Goal: Information Seeking & Learning: Learn about a topic

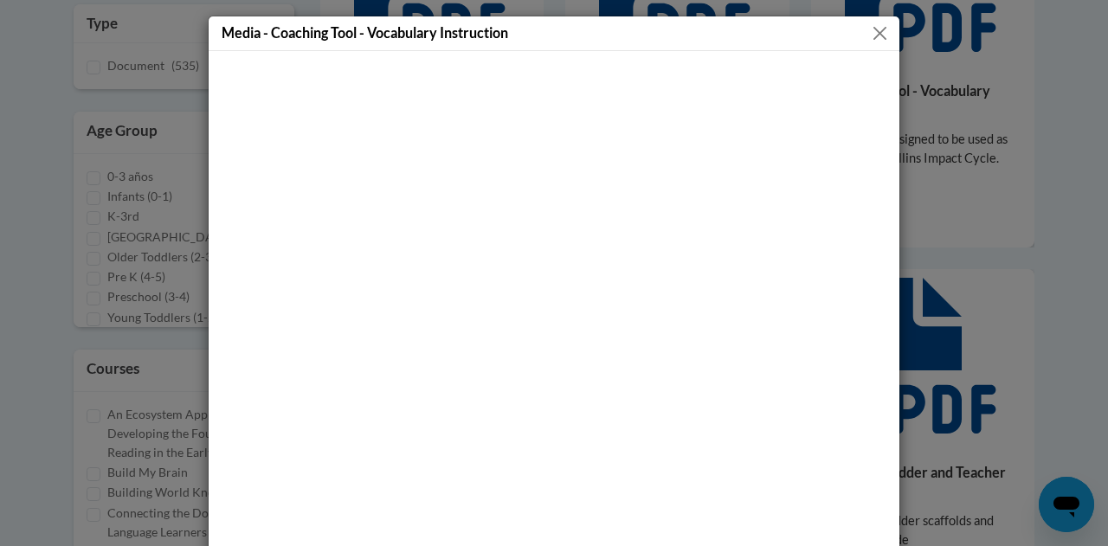
scroll to position [1211, 0]
click at [875, 27] on button "Close" at bounding box center [880, 34] width 22 height 22
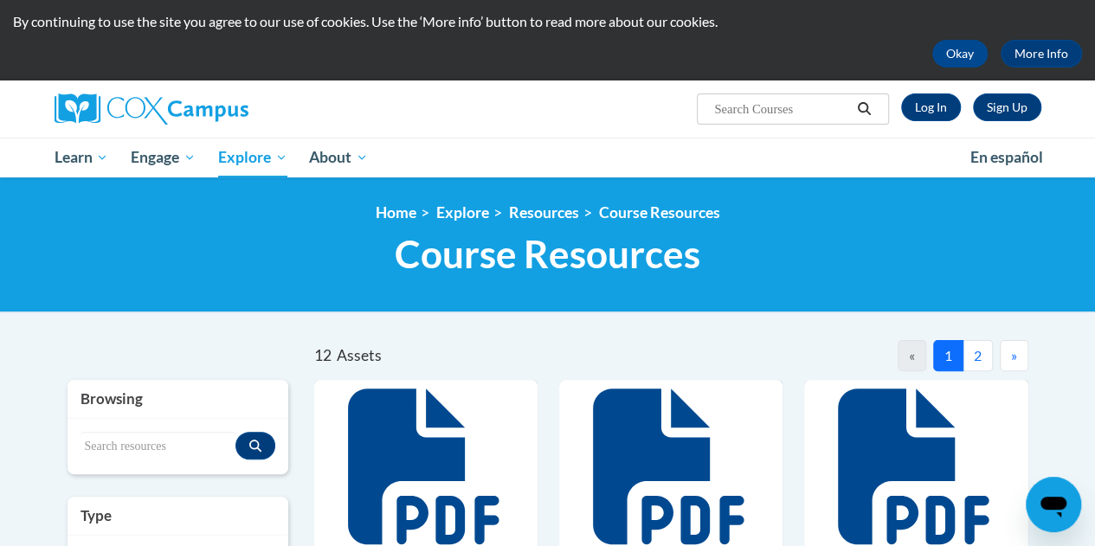
scroll to position [0, 0]
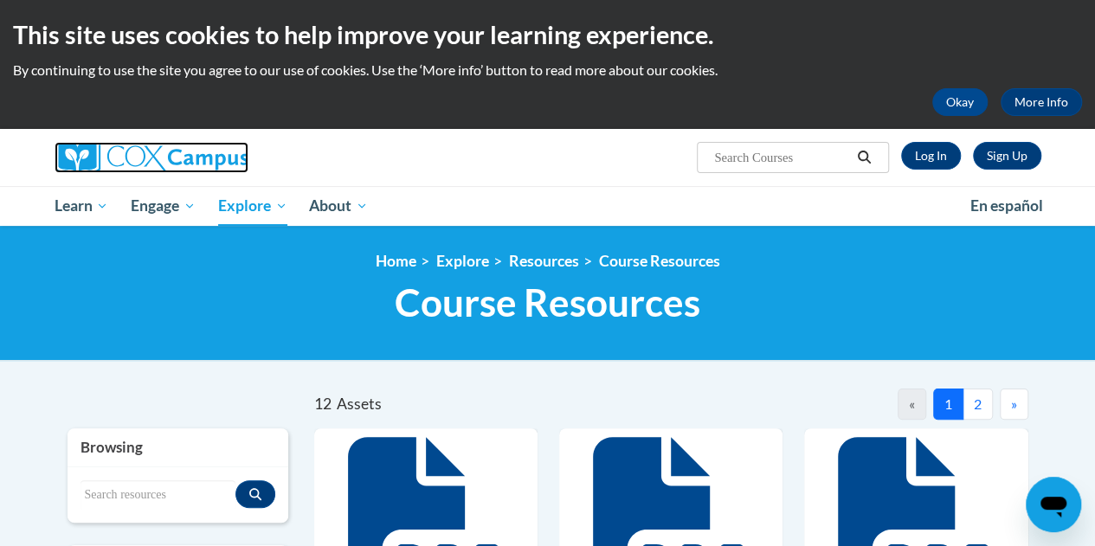
click at [202, 158] on img at bounding box center [152, 157] width 194 height 31
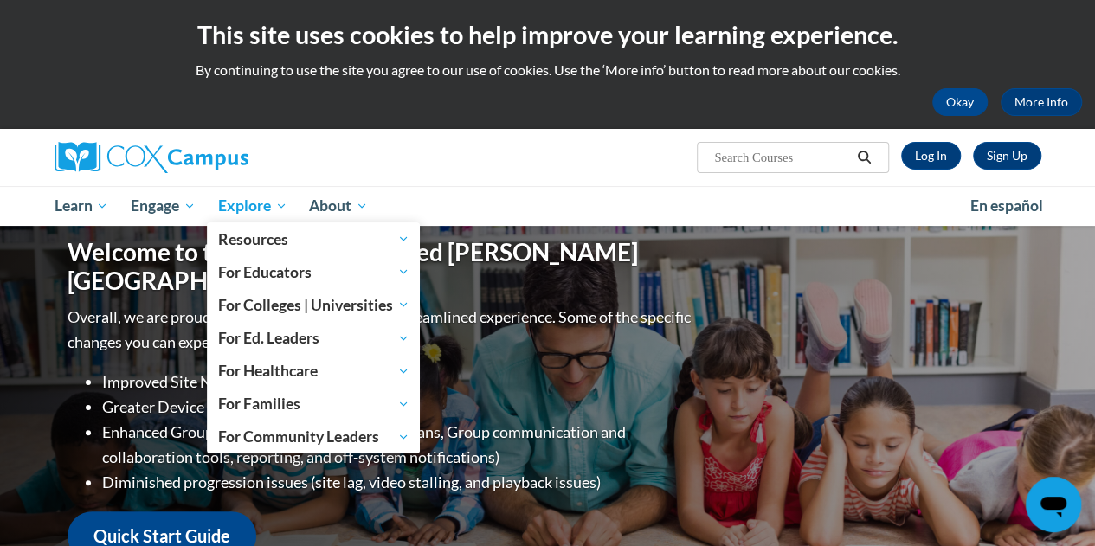
click at [255, 205] on span "Explore" at bounding box center [252, 206] width 69 height 21
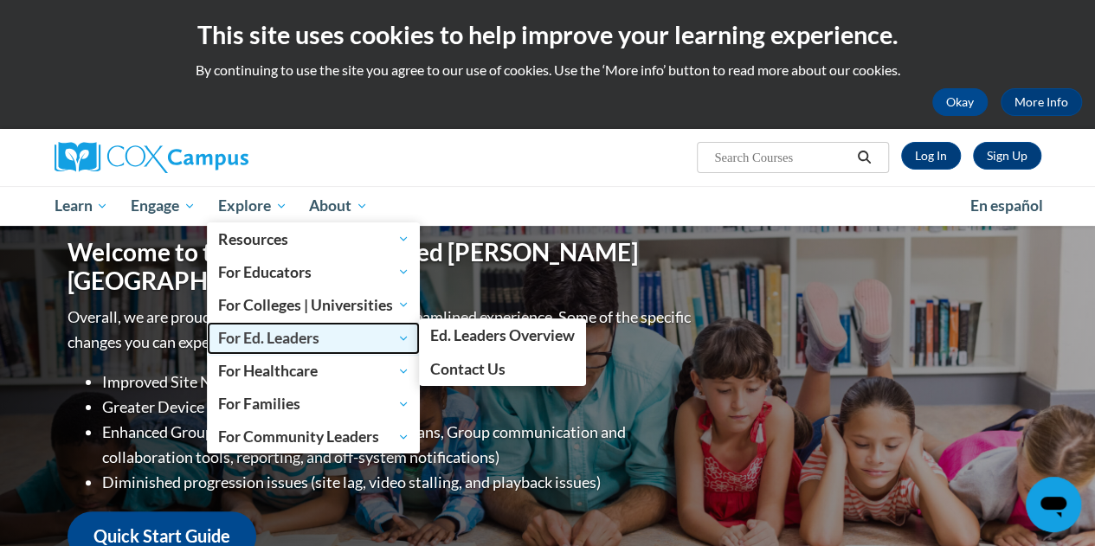
click at [261, 333] on span "For Ed. Leaders" at bounding box center [313, 338] width 191 height 21
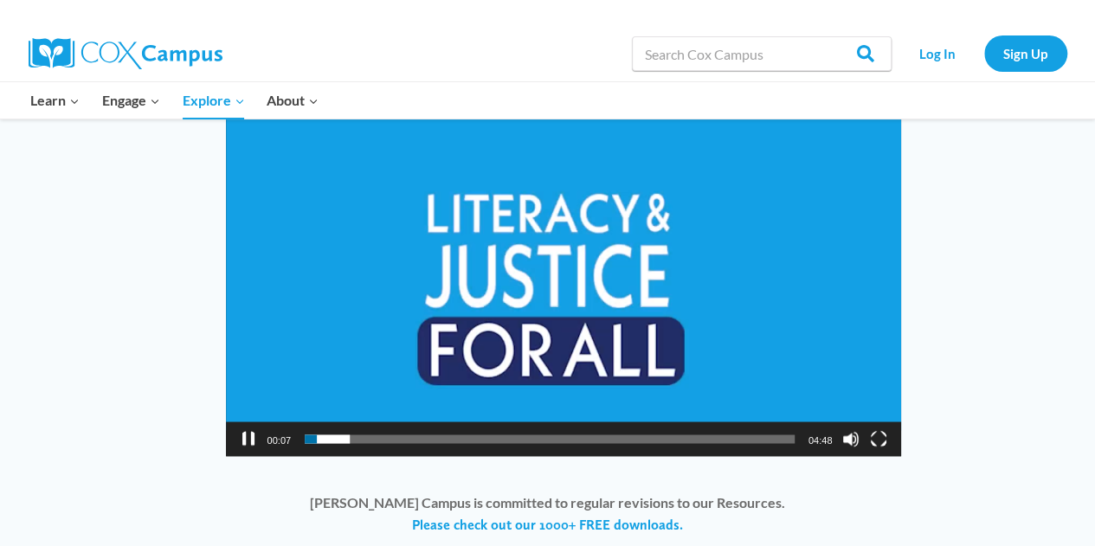
scroll to position [1348, 0]
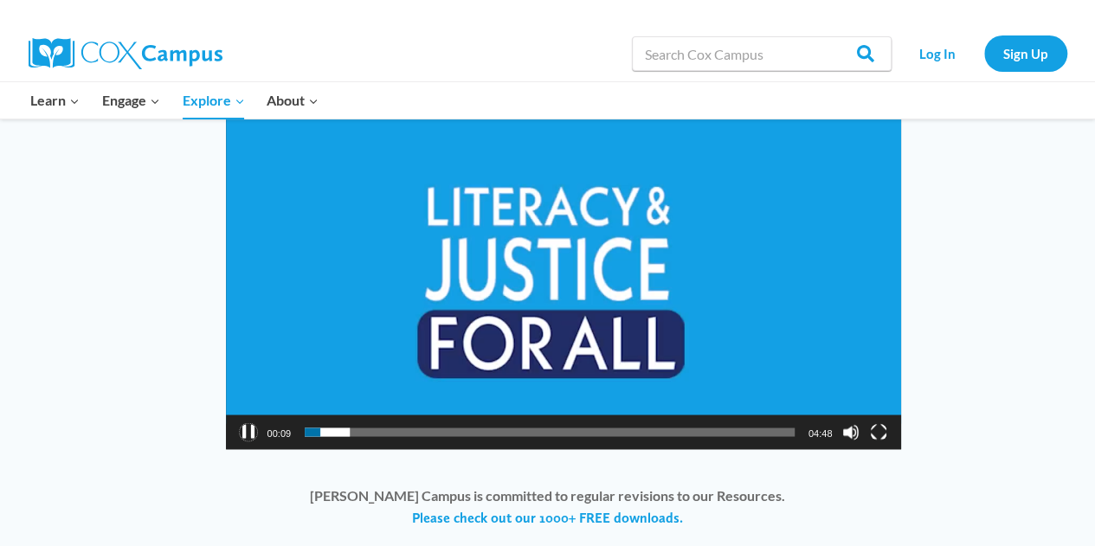
click at [249, 434] on button "Pause" at bounding box center [248, 431] width 17 height 17
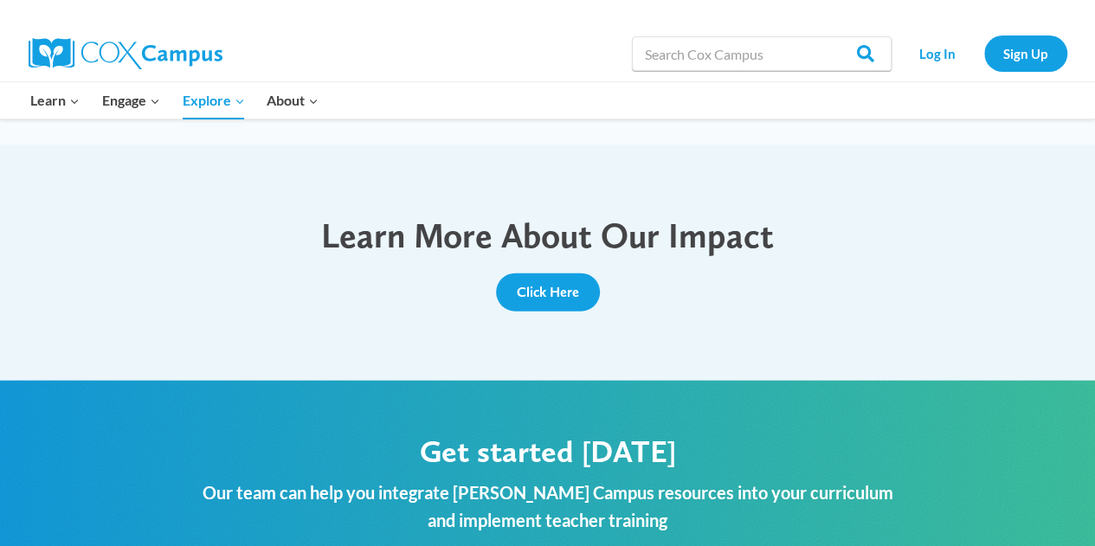
scroll to position [1796, 0]
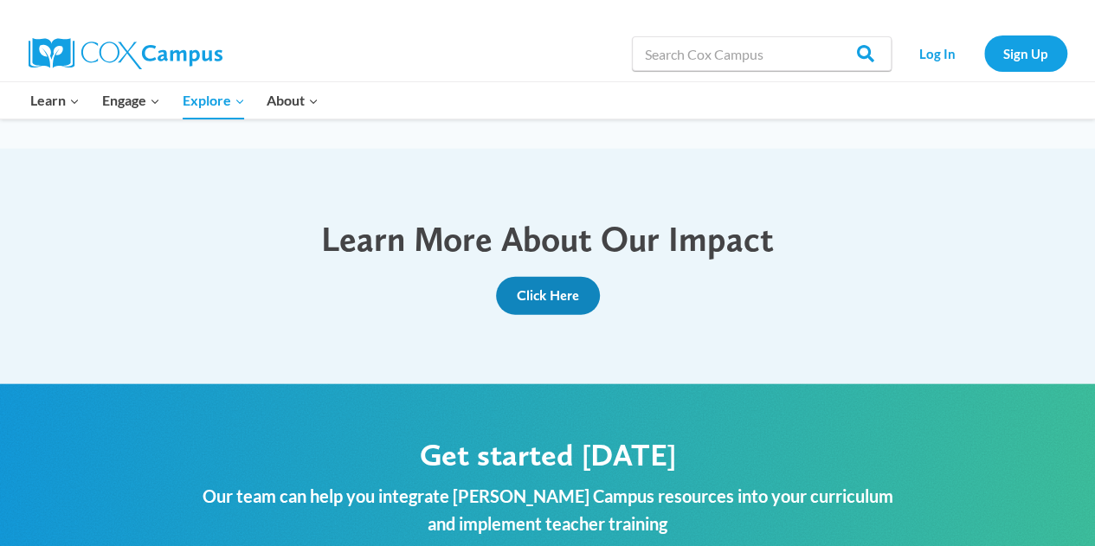
click at [577, 299] on span "Click Here" at bounding box center [548, 295] width 62 height 16
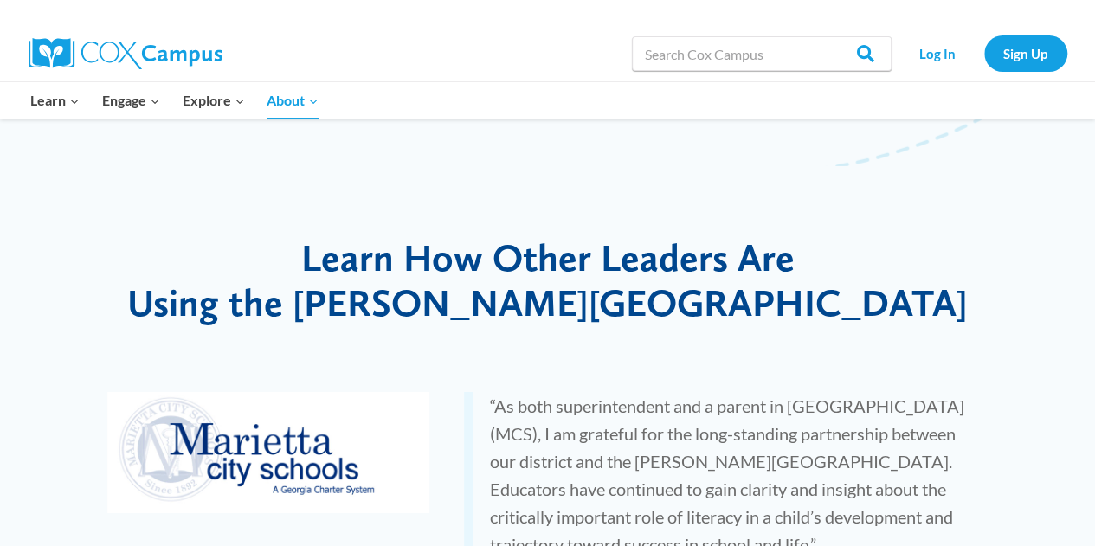
scroll to position [2883, 0]
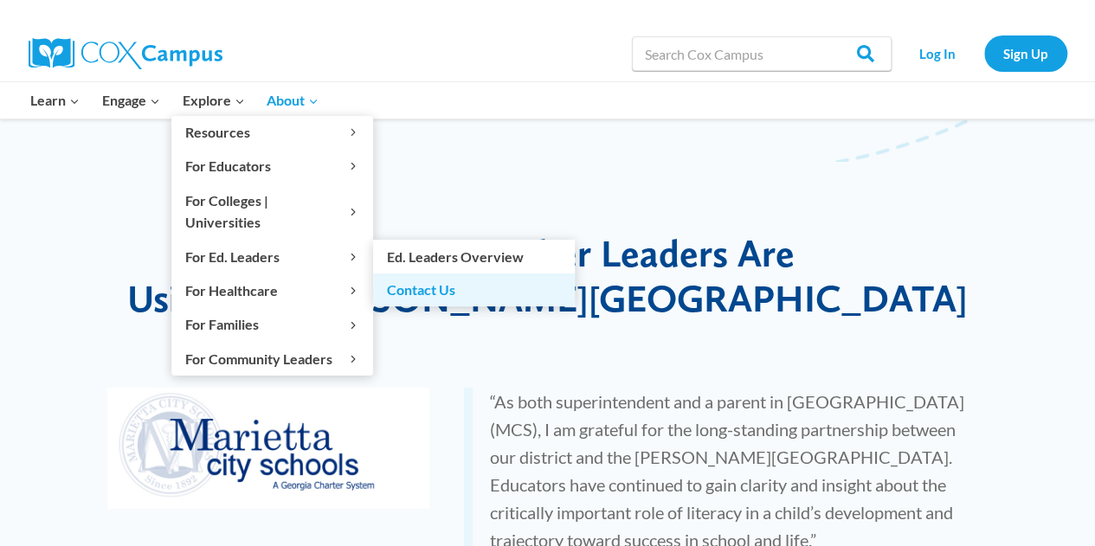
click at [428, 274] on link "Contact Us" at bounding box center [474, 290] width 202 height 33
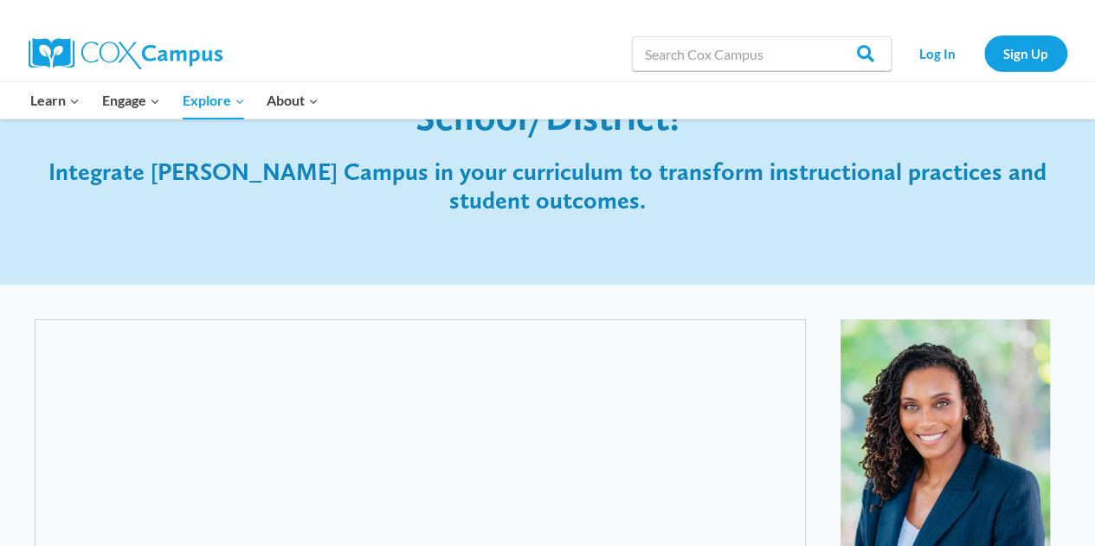
scroll to position [159, 0]
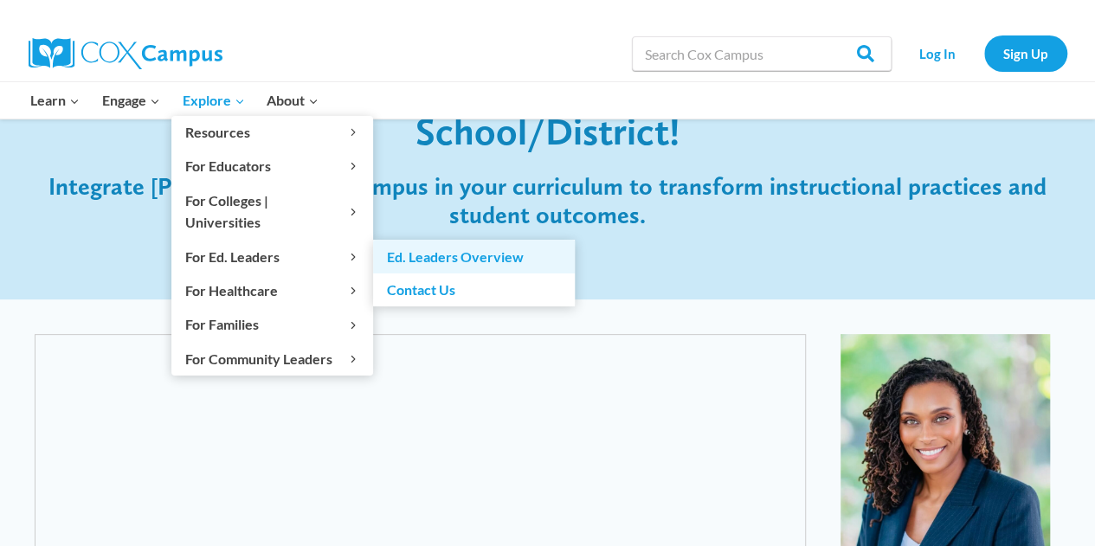
click at [404, 240] on link "Ed. Leaders Overview" at bounding box center [474, 256] width 202 height 33
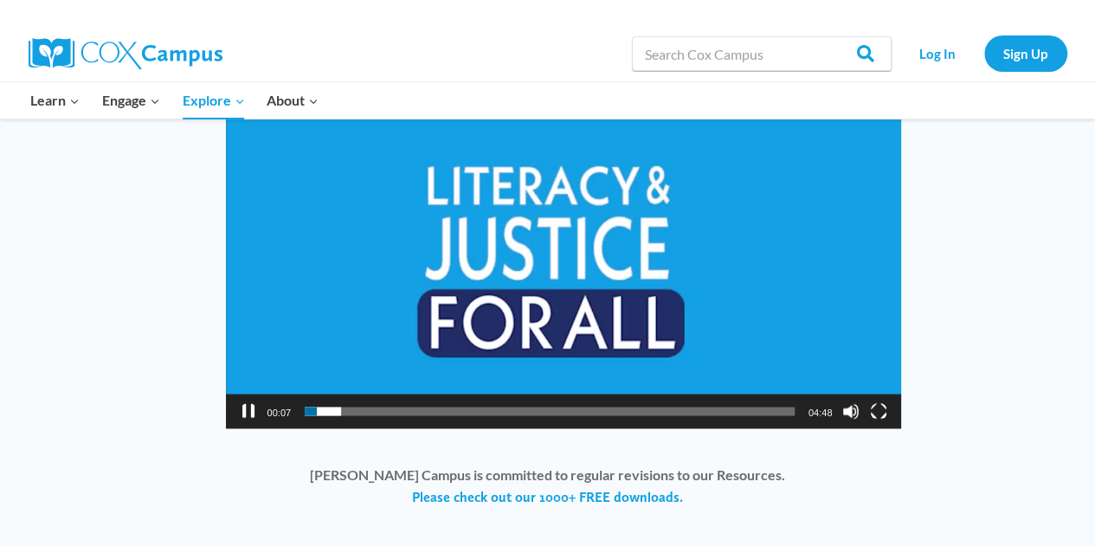
scroll to position [1356, 0]
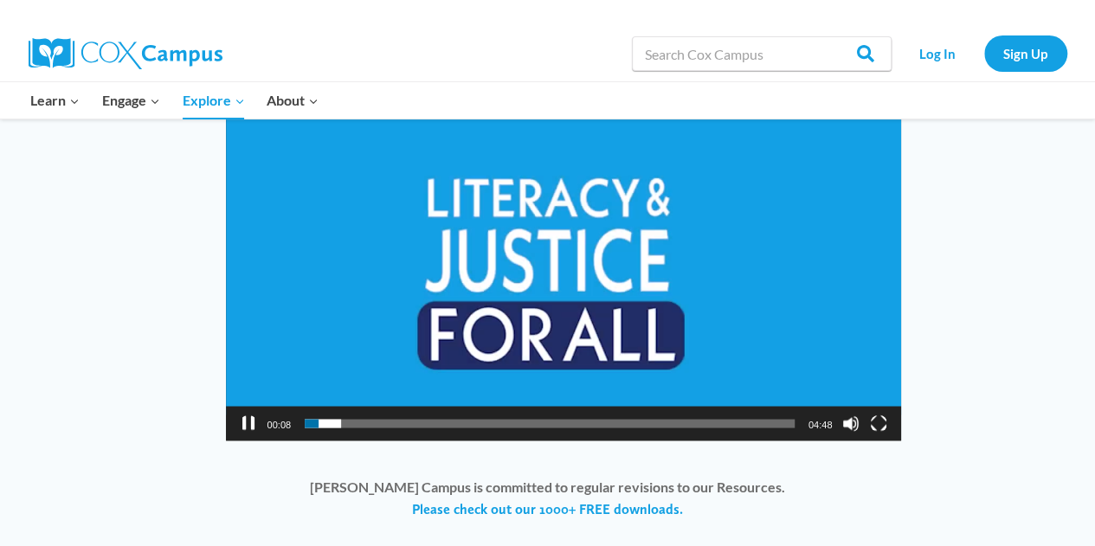
click at [248, 416] on button "Pause" at bounding box center [248, 423] width 17 height 17
click at [248, 416] on button "Play" at bounding box center [248, 423] width 17 height 17
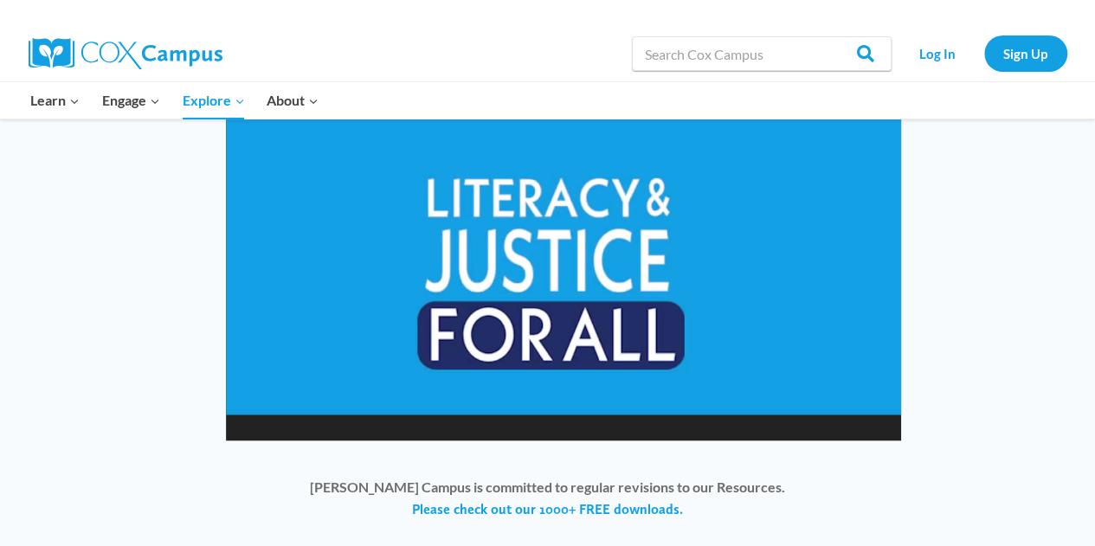
click at [248, 416] on video "[URL][DOMAIN_NAME]" at bounding box center [564, 250] width 676 height 380
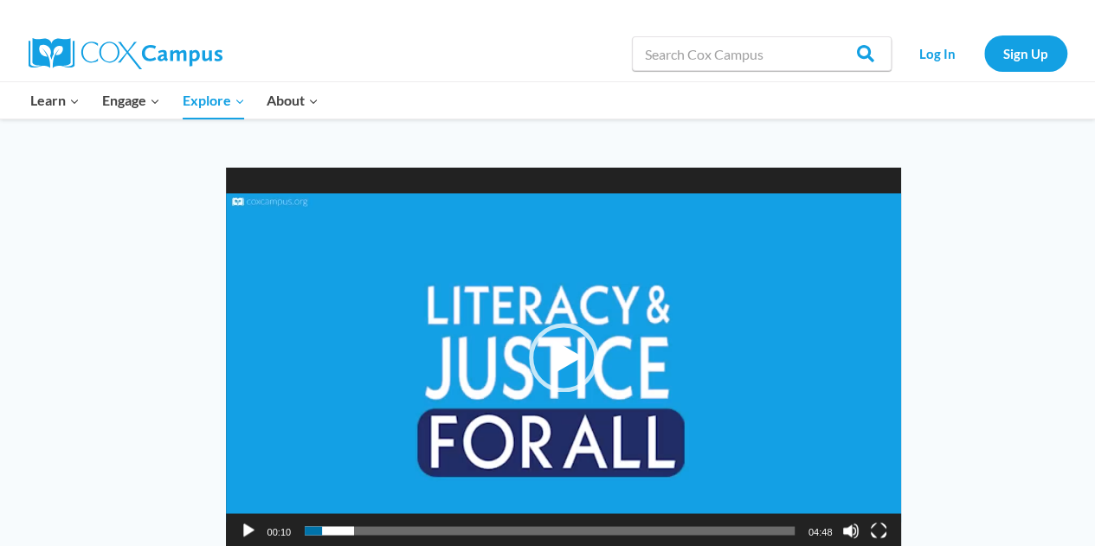
scroll to position [1270, 0]
